Goal: Task Accomplishment & Management: Check status

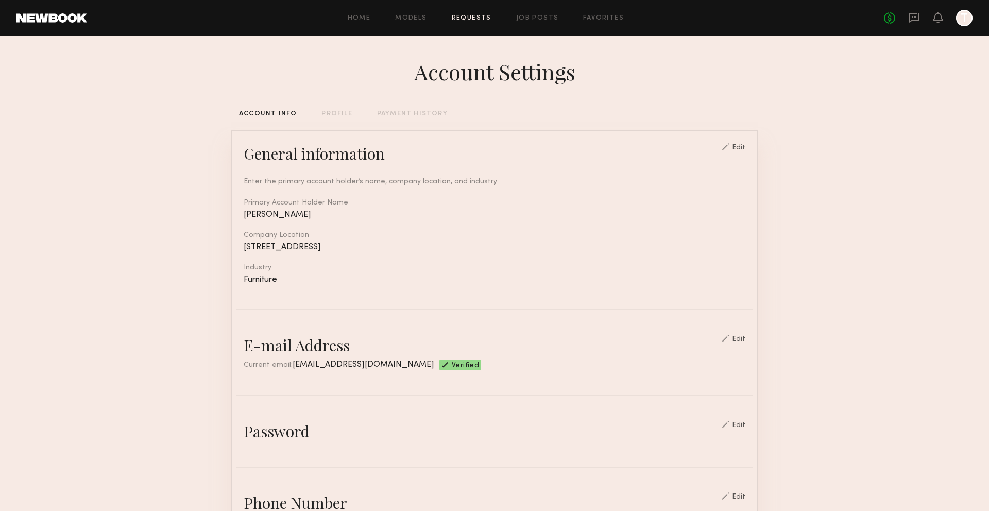
click at [479, 18] on link "Requests" at bounding box center [472, 18] width 40 height 7
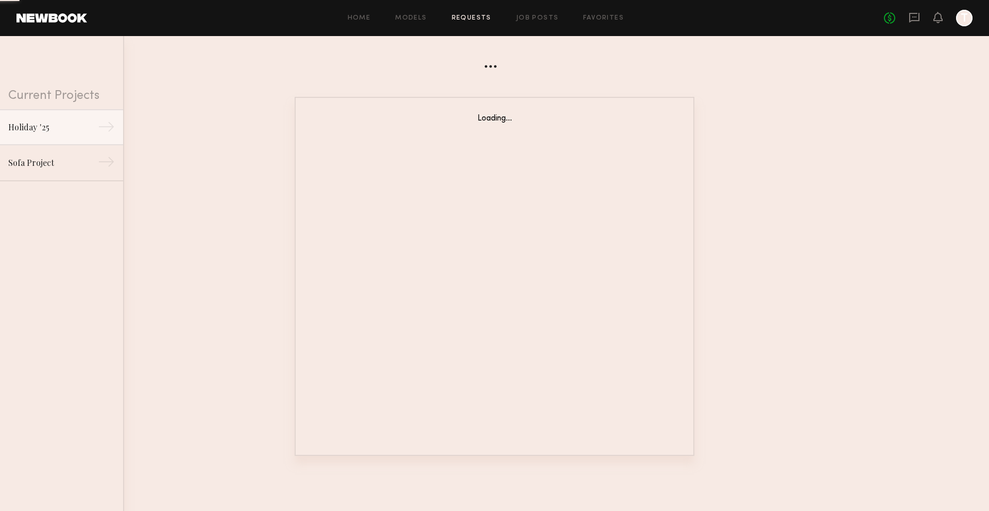
click at [530, 22] on div "Home Models Requests Job Posts Favorites Sign Out No fees up to $5,000 T" at bounding box center [529, 18] width 885 height 16
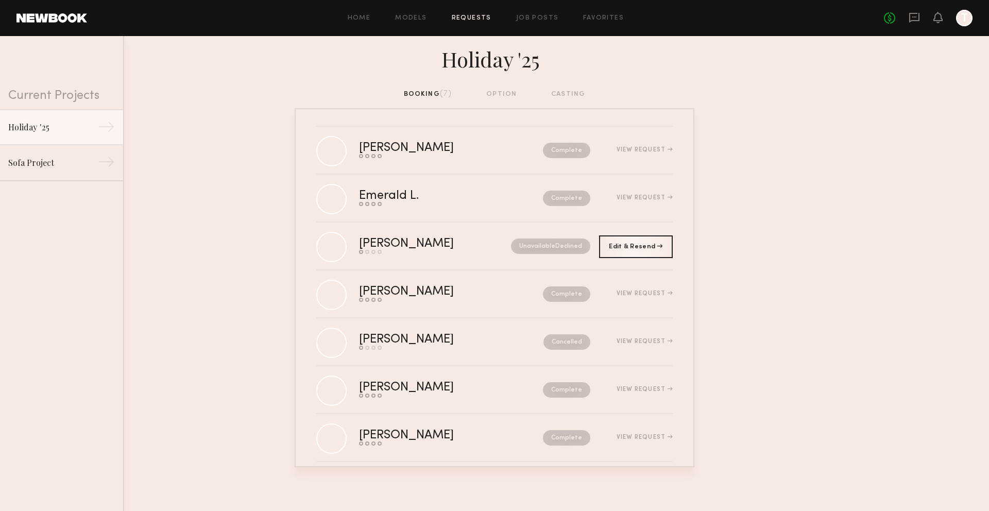
scroll to position [2, 0]
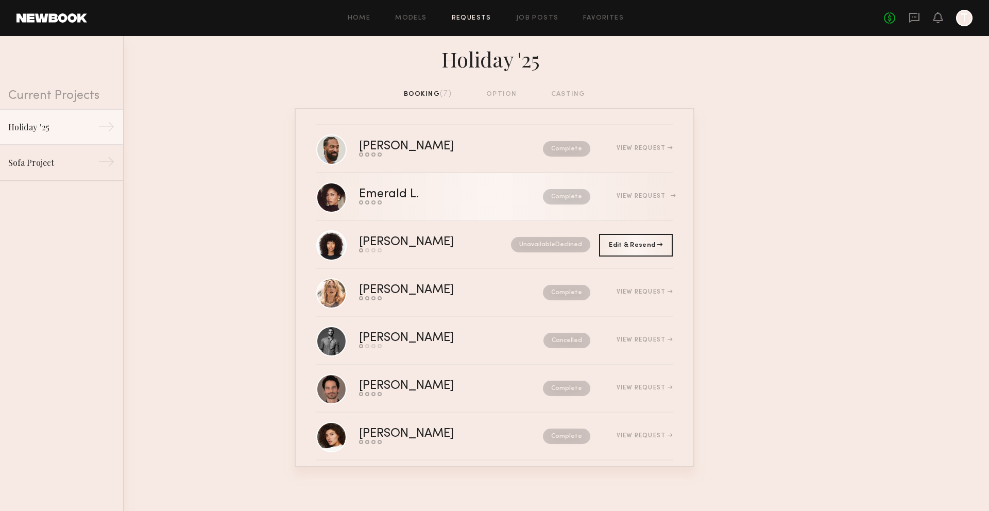
click at [651, 197] on div "View Request" at bounding box center [645, 196] width 56 height 6
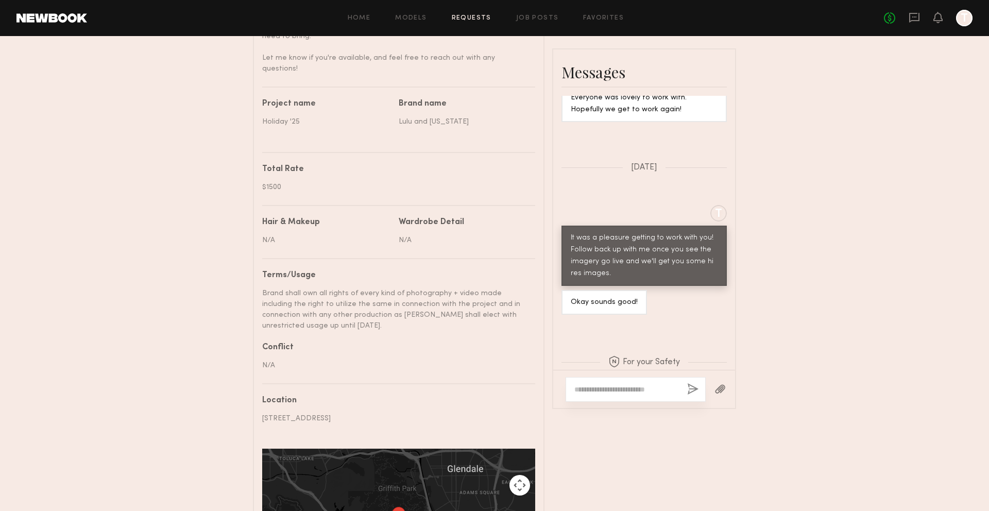
scroll to position [586, 0]
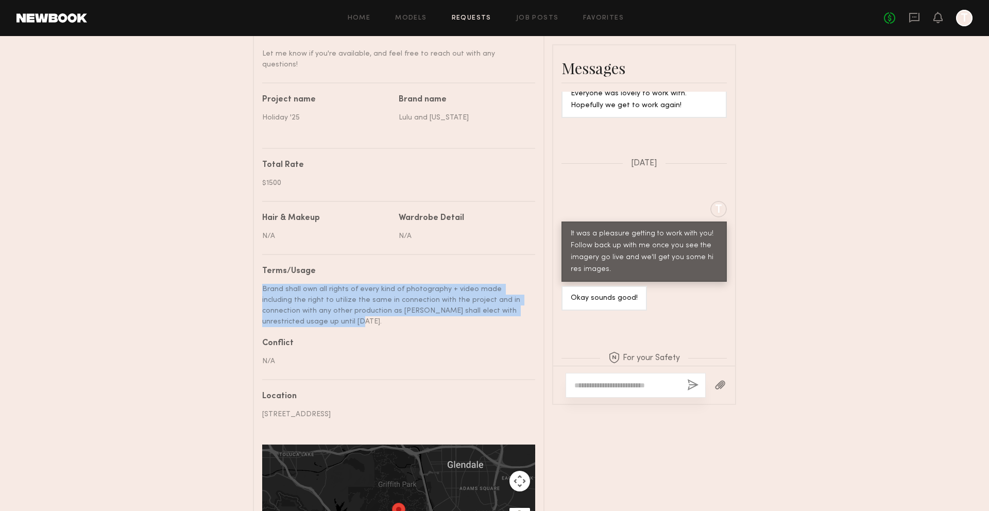
drag, startPoint x: 294, startPoint y: 297, endPoint x: 258, endPoint y: 266, distance: 47.2
click at [258, 266] on common-border "Details Booked hours Start: [DATE] 9:00 AM End: [DATE] 6:00 PM Confirmed hours …" at bounding box center [399, 158] width 292 height 900
copy div "Brand shall own all rights of every kind of photography + video made including …"
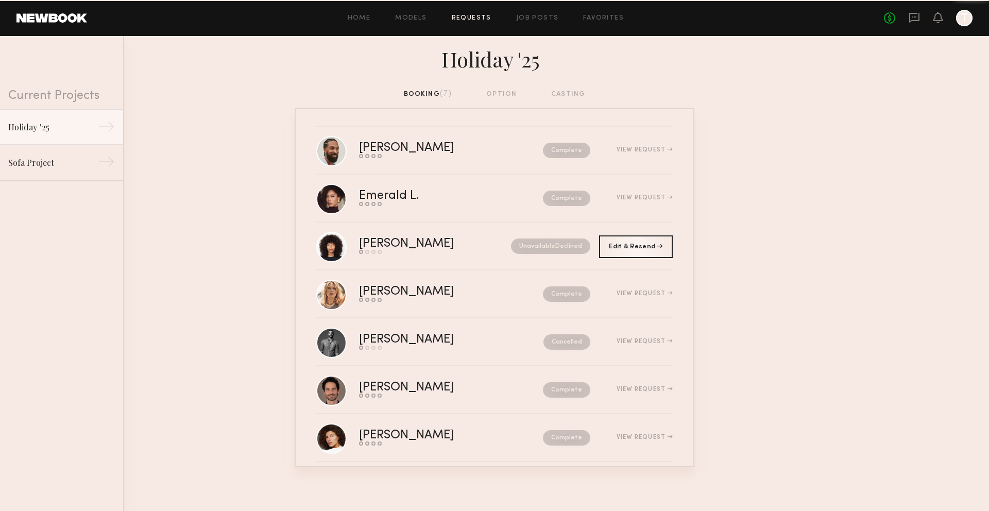
scroll to position [12, 0]
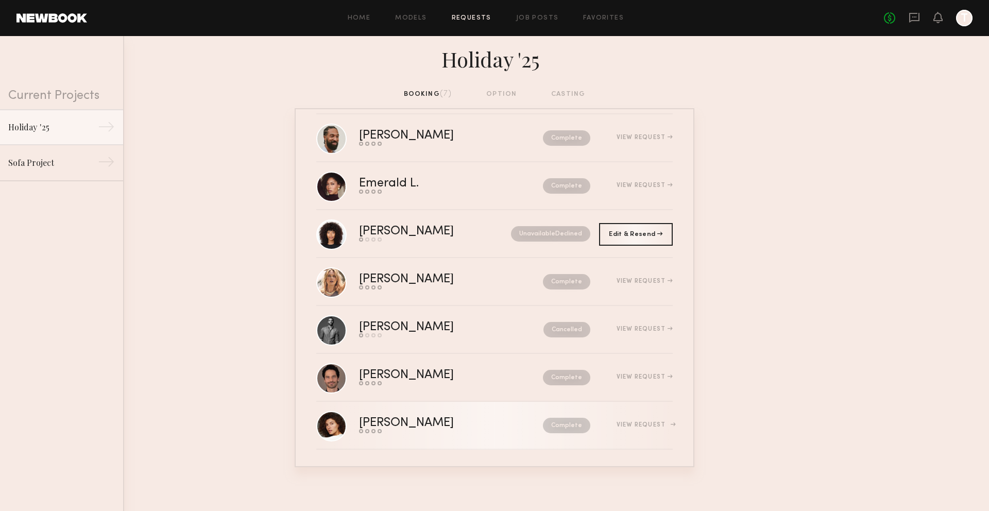
click at [630, 422] on div "View Request" at bounding box center [645, 425] width 56 height 6
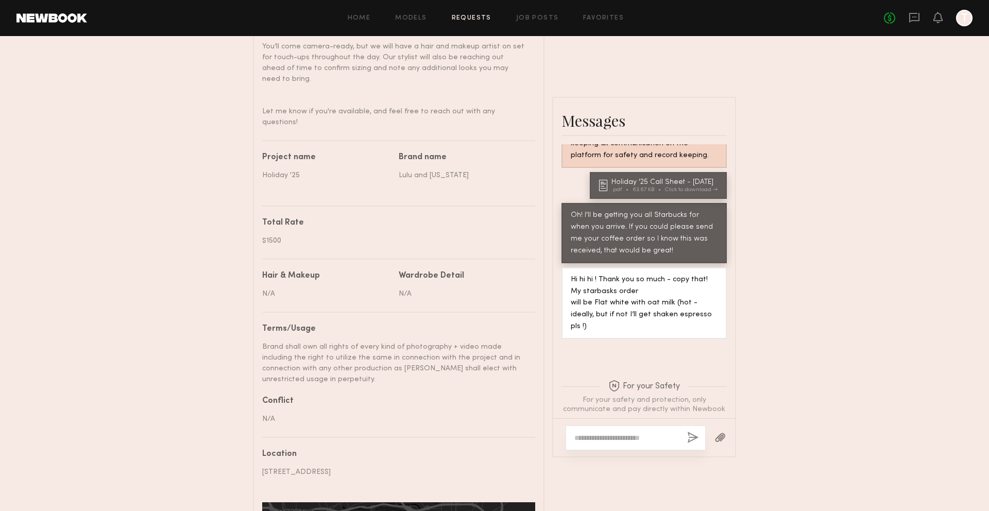
scroll to position [560, 0]
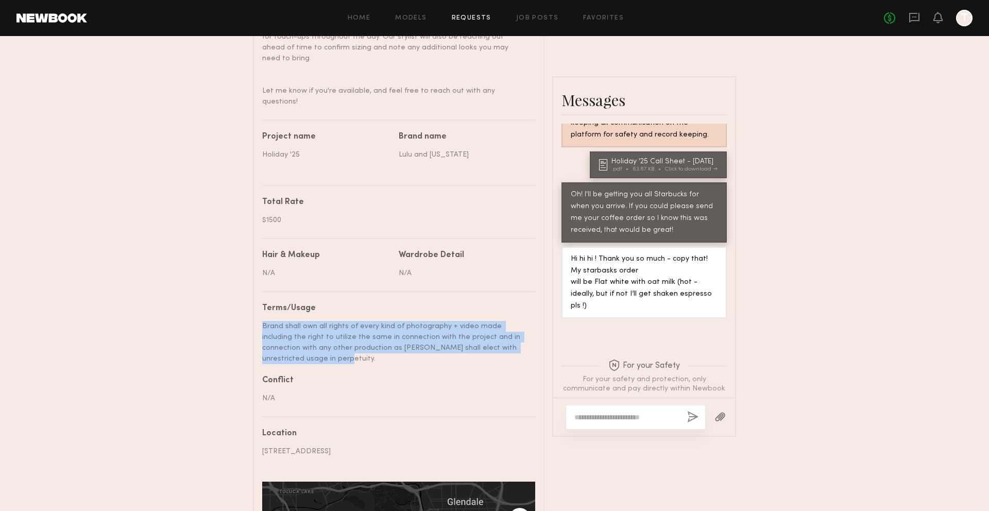
drag, startPoint x: 508, startPoint y: 326, endPoint x: 254, endPoint y: 304, distance: 254.9
click at [254, 304] on common-border "Details Booked hours Start: [DATE] 9:00 AM End: [DATE] 6:00 PM Confirmed hours …" at bounding box center [399, 189] width 292 height 911
copy div "Brand shall own all rights of every kind of photography + video made including …"
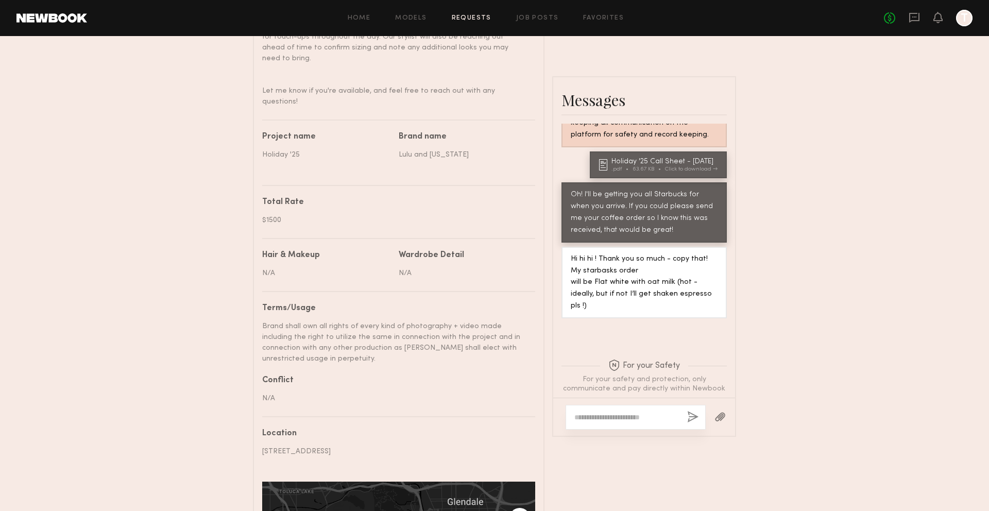
click at [456, 321] on div "Brand shall own all rights of every kind of photography + video made including …" at bounding box center [394, 342] width 265 height 43
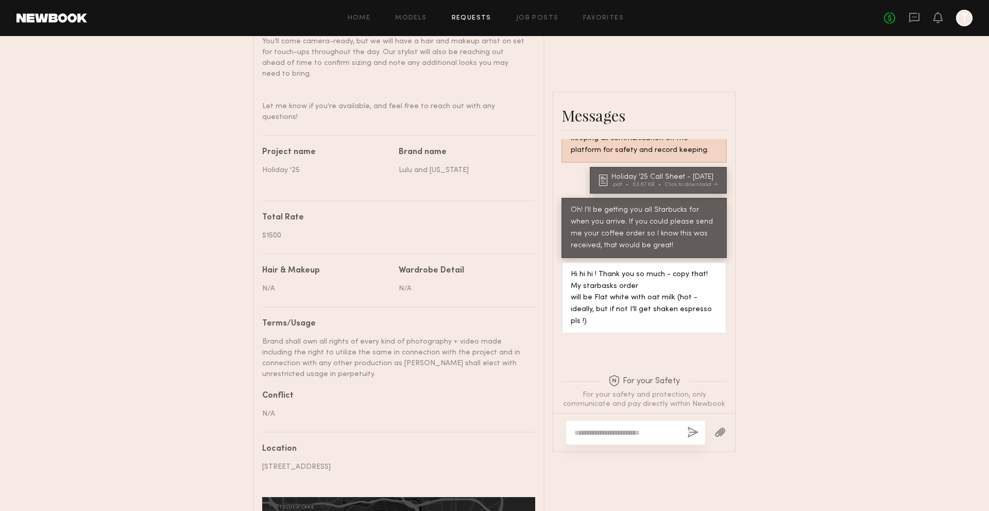
scroll to position [545, 0]
